Goal: Find specific page/section: Find specific page/section

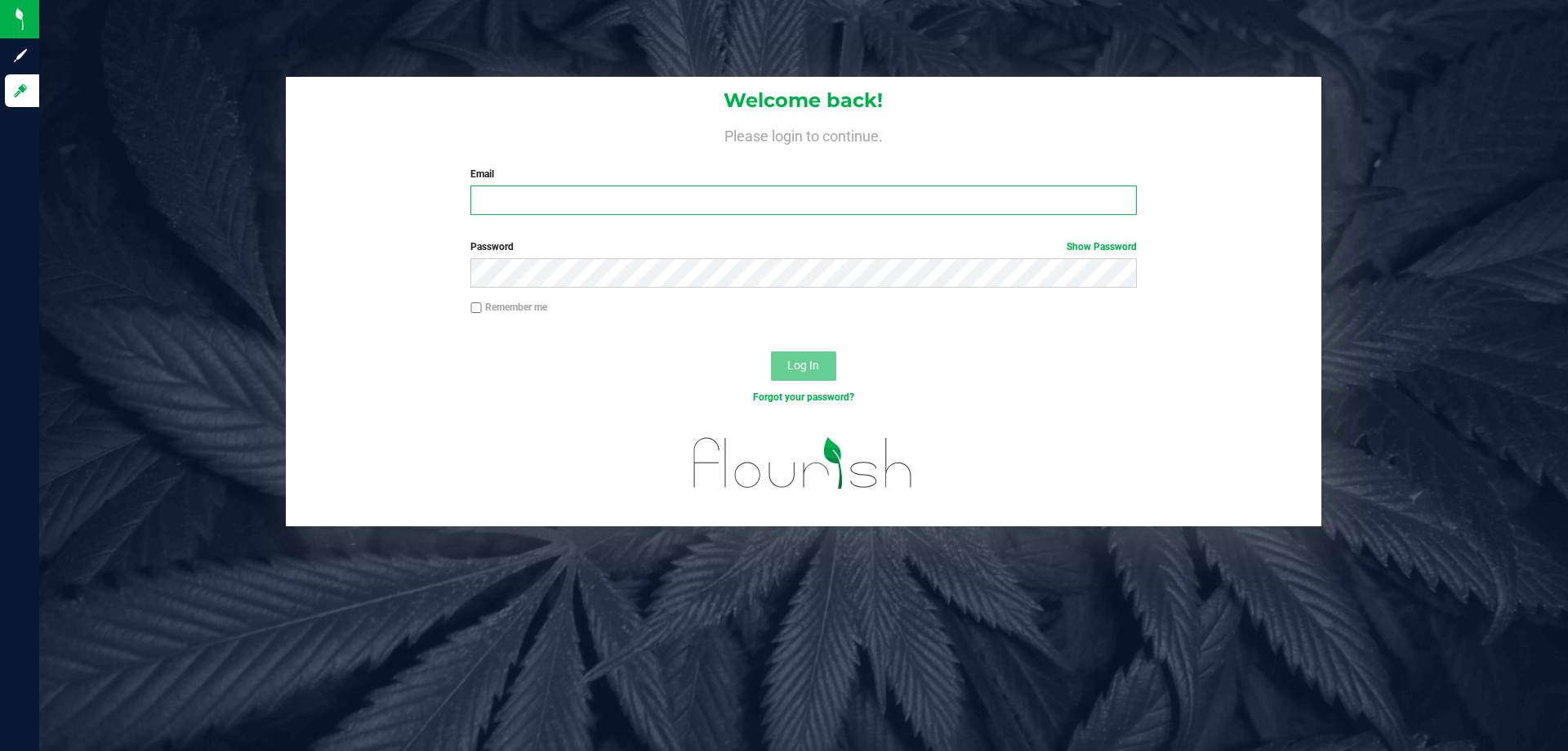
click at [599, 208] on input "Email" at bounding box center [804, 200] width 666 height 29
type input "[EMAIL_ADDRESS][DOMAIN_NAME]"
click at [522, 250] on label "Password Show Password" at bounding box center [804, 246] width 666 height 15
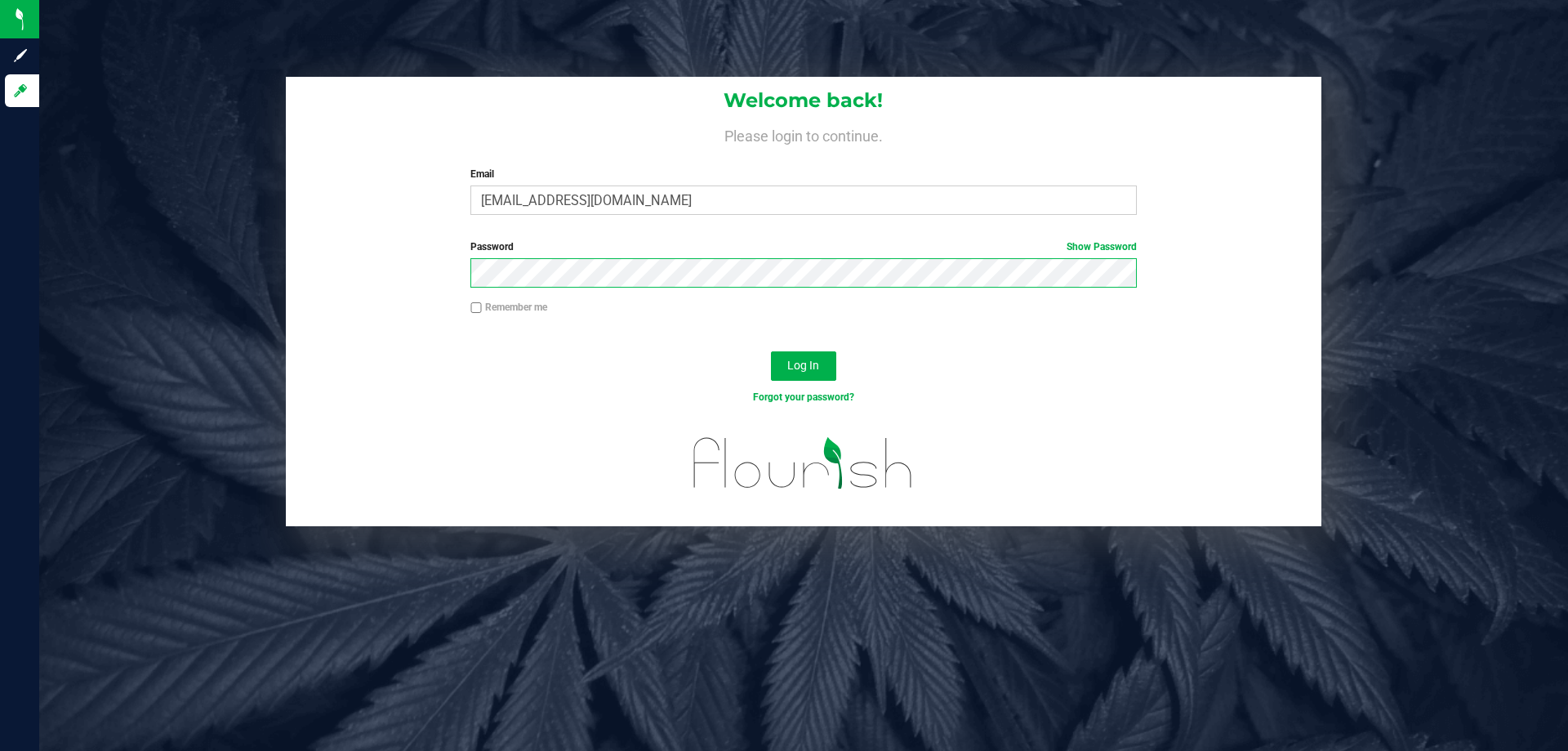
click at [771, 352] on button "Log In" at bounding box center [803, 366] width 65 height 29
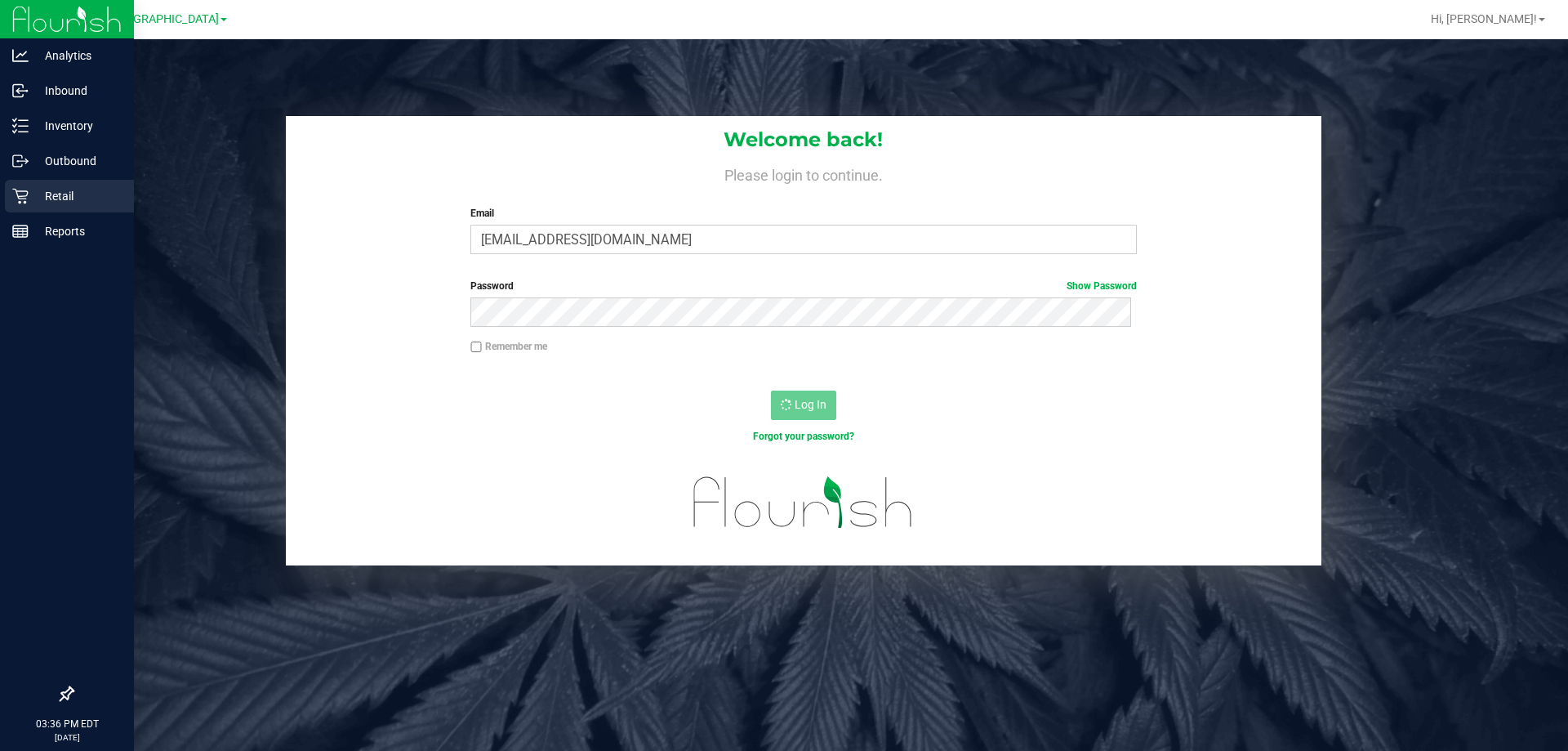
click at [36, 197] on p "Retail" at bounding box center [77, 196] width 98 height 19
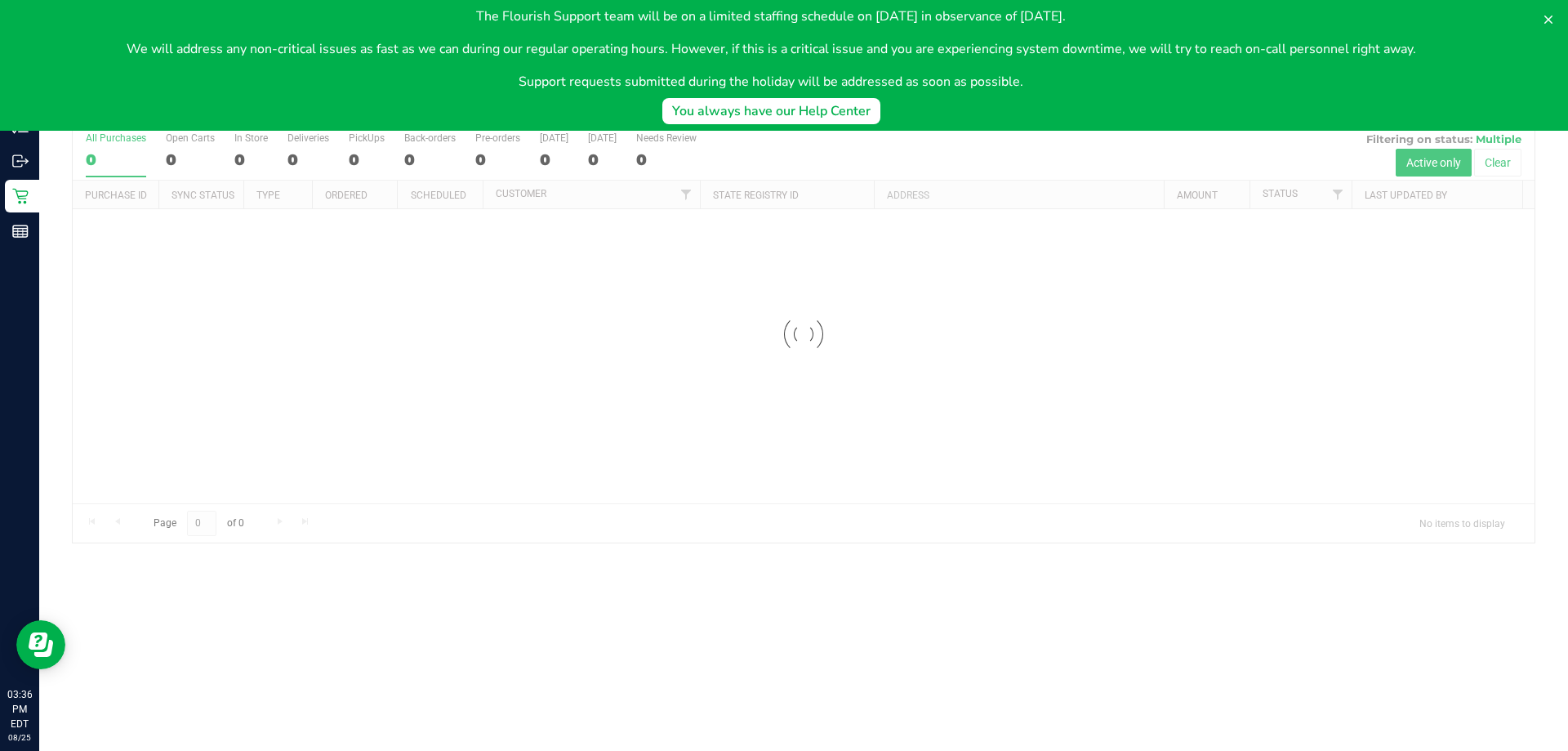
click at [1556, 17] on button at bounding box center [1549, 19] width 26 height 26
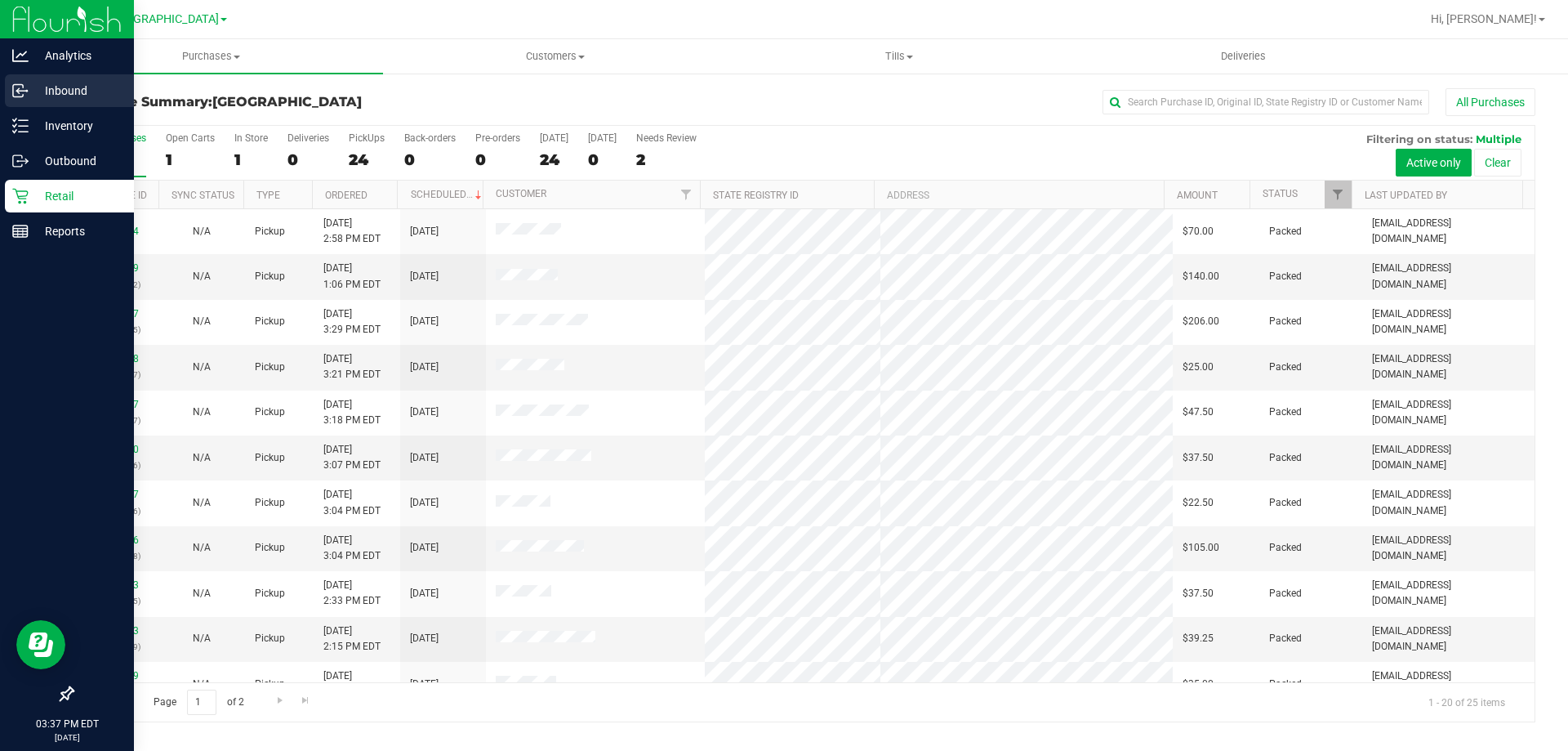
click at [78, 92] on p "Inbound" at bounding box center [77, 90] width 98 height 19
